Goal: Find specific page/section: Find specific page/section

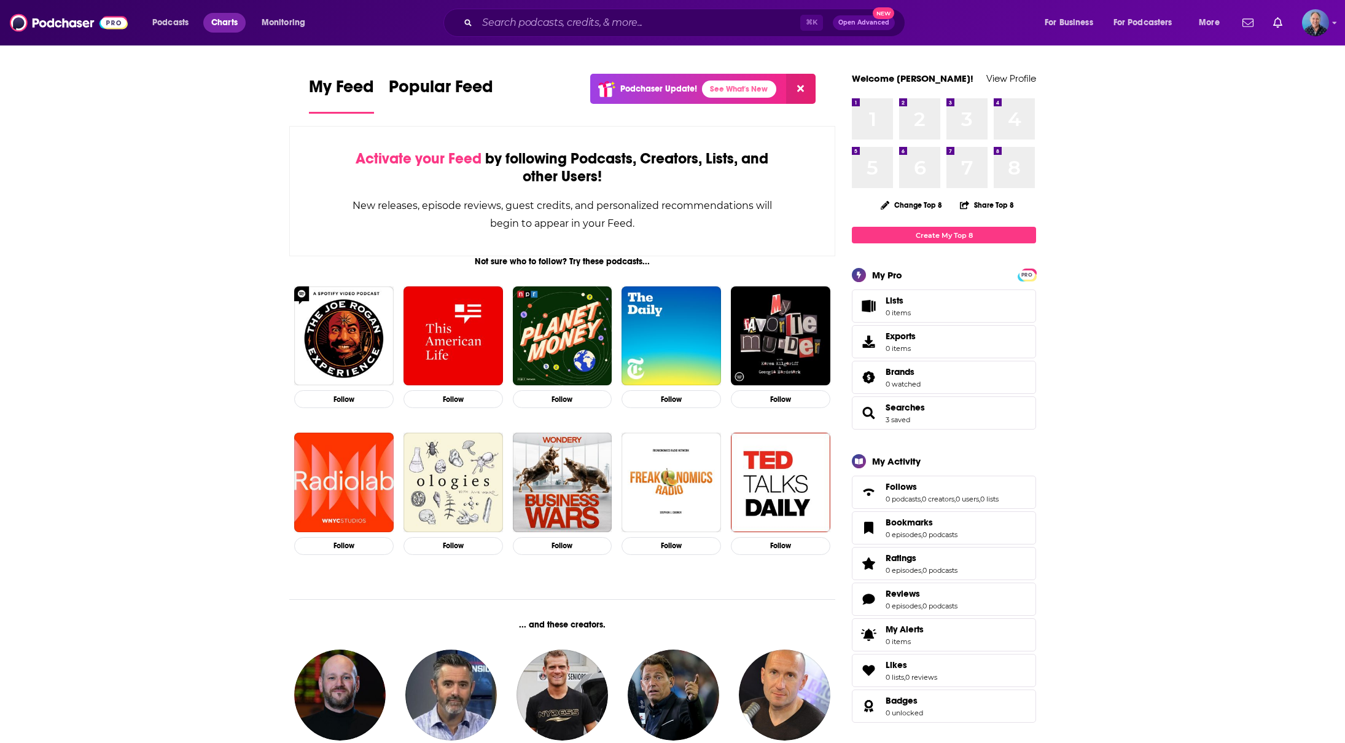
click at [221, 25] on span "Charts" at bounding box center [224, 22] width 26 height 17
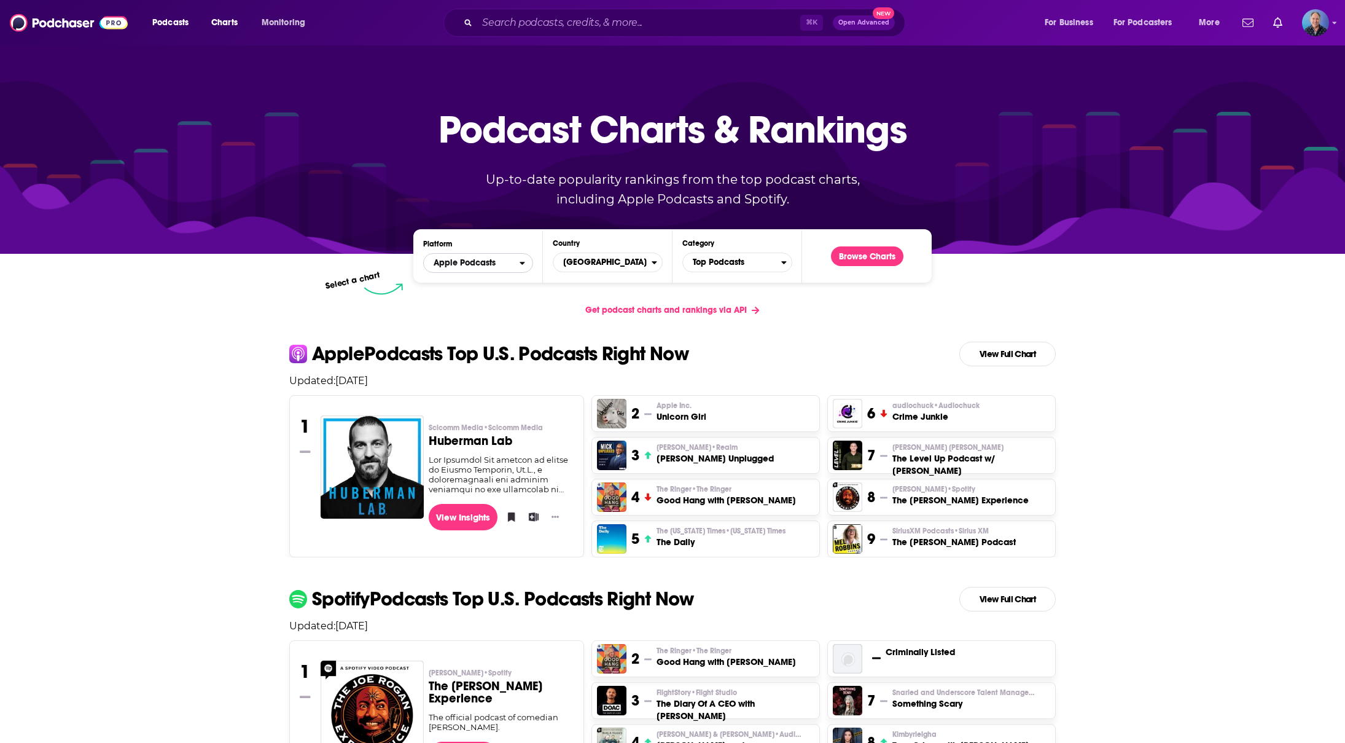
click at [521, 265] on icon "open menu" at bounding box center [523, 263] width 6 height 9
click at [503, 281] on span "Apple Podcasts" at bounding box center [478, 284] width 94 height 7
click at [650, 263] on span "[GEOGRAPHIC_DATA]" at bounding box center [602, 262] width 98 height 21
click at [607, 351] on button "[GEOGRAPHIC_DATA]" at bounding box center [607, 352] width 99 height 15
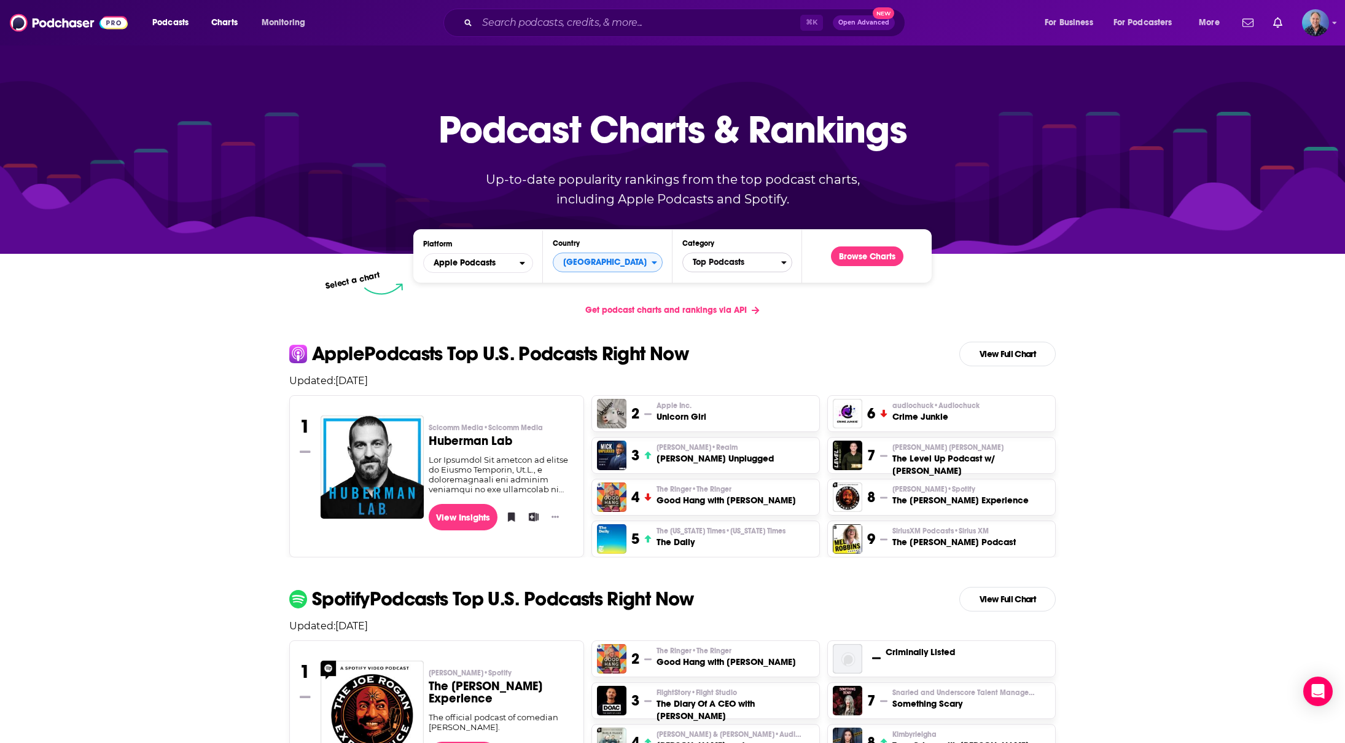
click at [780, 257] on span "Top Podcasts" at bounding box center [732, 262] width 98 height 21
click at [856, 259] on button "Browse Charts" at bounding box center [867, 256] width 72 height 20
